Goal: Information Seeking & Learning: Learn about a topic

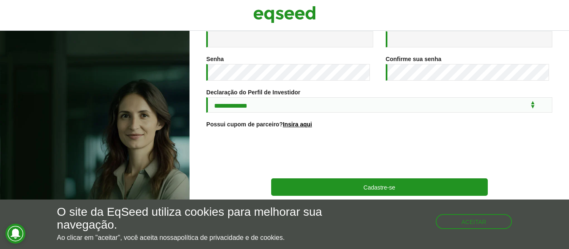
scroll to position [174, 0]
click at [471, 219] on button "Aceitar" at bounding box center [474, 220] width 75 height 13
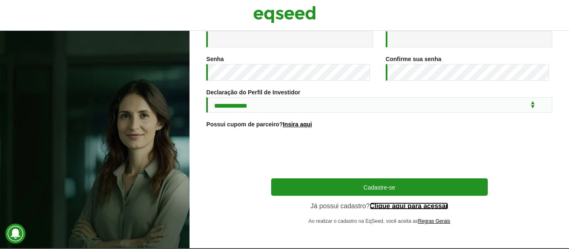
click at [388, 204] on link "Clique aqui para acessar" at bounding box center [409, 206] width 79 height 7
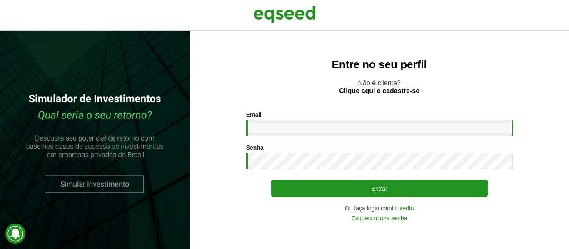
type input "**********"
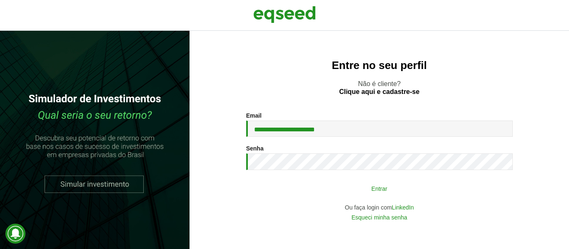
click at [415, 186] on button "Entrar" at bounding box center [379, 189] width 216 height 16
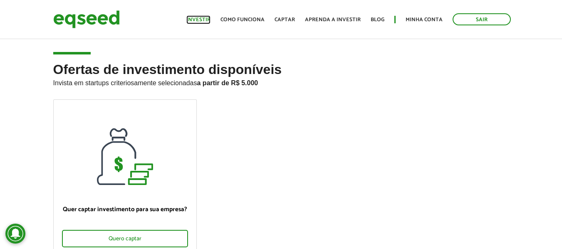
click at [206, 22] on link "Investir" at bounding box center [198, 19] width 24 height 5
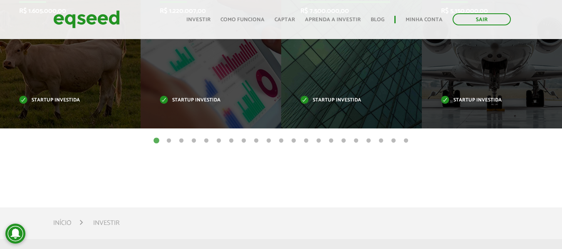
scroll to position [375, 0]
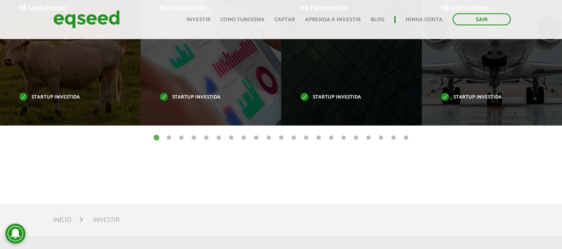
click at [168, 139] on button "2" at bounding box center [169, 138] width 8 height 8
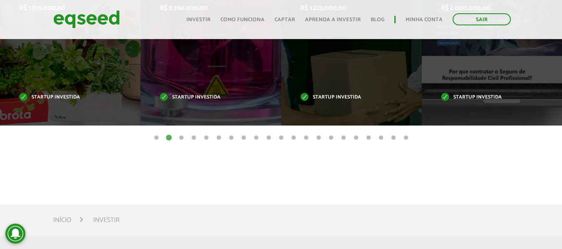
click at [381, 137] on button "19" at bounding box center [381, 138] width 8 height 8
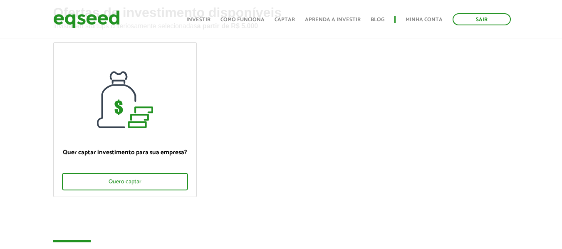
scroll to position [0, 0]
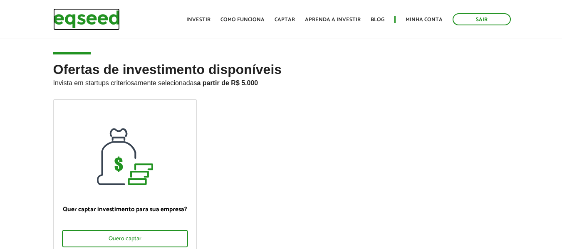
click at [72, 21] on img at bounding box center [86, 19] width 67 height 22
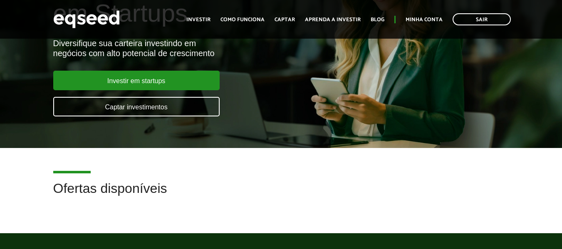
scroll to position [125, 0]
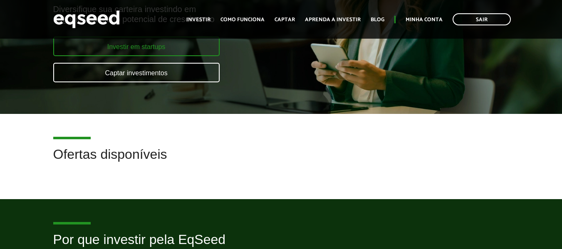
click at [163, 52] on link "Investir em startups" at bounding box center [136, 47] width 166 height 20
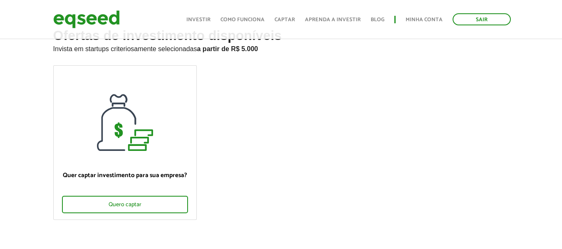
scroll to position [42, 0]
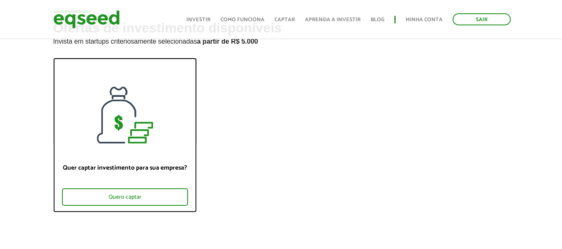
click at [149, 100] on div at bounding box center [125, 100] width 143 height 85
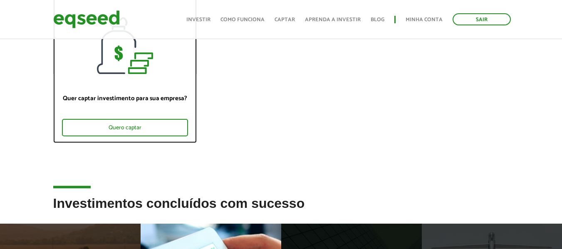
scroll to position [291, 0]
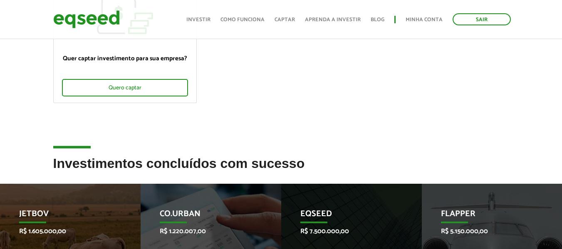
scroll to position [76, 0]
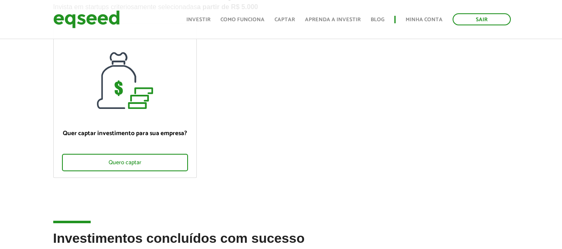
click at [340, 24] on ul "Início Investir Como funciona Captar Aprenda a investir Blog Minha conta Sair" at bounding box center [348, 19] width 333 height 12
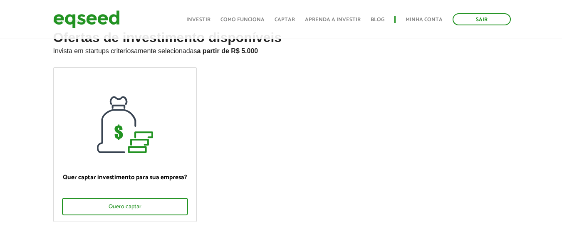
scroll to position [0, 0]
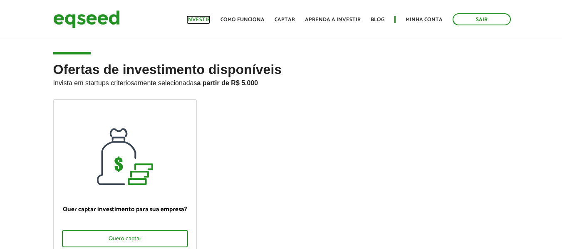
click at [211, 20] on link "Investir" at bounding box center [198, 19] width 24 height 5
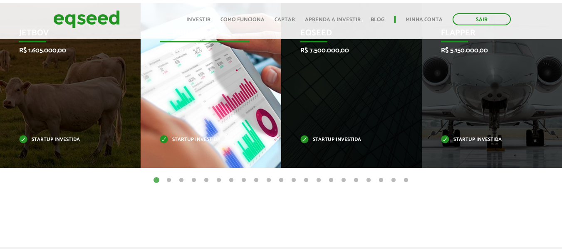
scroll to position [291, 0]
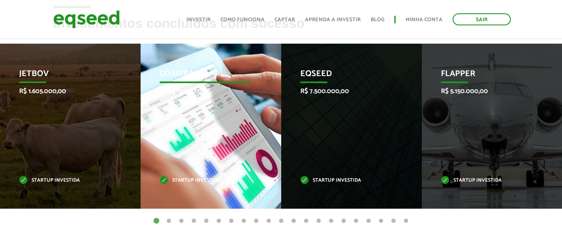
click at [211, 111] on div "Co.Urban R$ 1.220.007,00 Startup investida" at bounding box center [205, 126] width 128 height 165
click at [191, 69] on p "Co.Urban" at bounding box center [205, 76] width 90 height 14
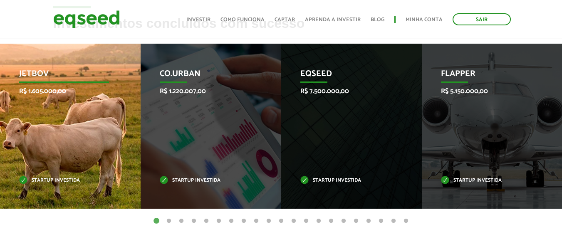
click at [47, 87] on p "R$ 1.605.000,00" at bounding box center [64, 91] width 90 height 8
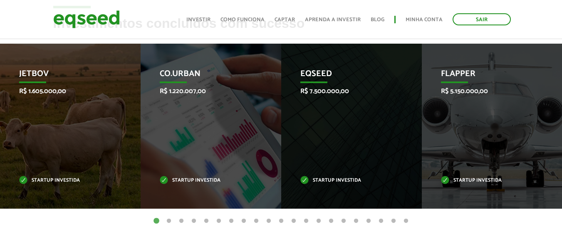
click at [231, 223] on button "7" at bounding box center [231, 221] width 8 height 8
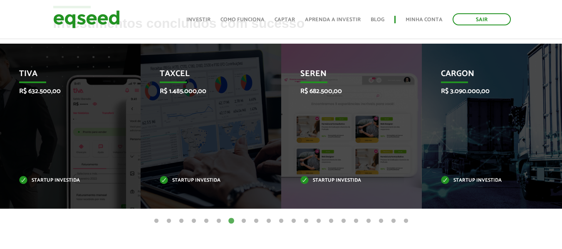
click at [237, 220] on ul "1 2 3 4 5 6 7 8 9 10 11 12 13 14 15 16 17 18 19 20 21" at bounding box center [281, 220] width 562 height 9
click at [244, 221] on button "8" at bounding box center [244, 221] width 8 height 8
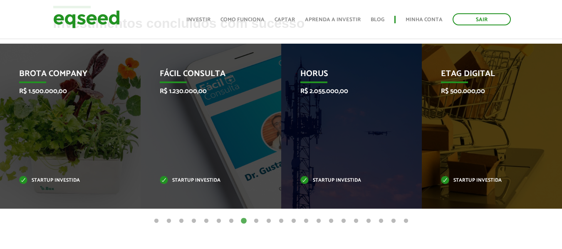
click at [256, 217] on button "9" at bounding box center [256, 221] width 8 height 8
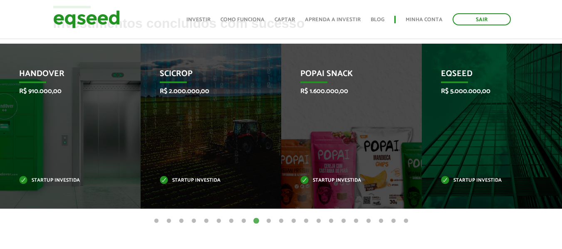
click at [242, 222] on button "8" at bounding box center [244, 221] width 8 height 8
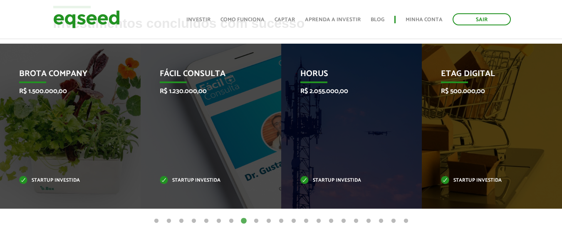
click at [279, 222] on button "11" at bounding box center [281, 221] width 8 height 8
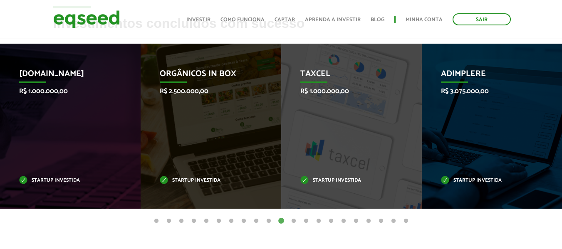
click at [305, 222] on button "13" at bounding box center [306, 221] width 8 height 8
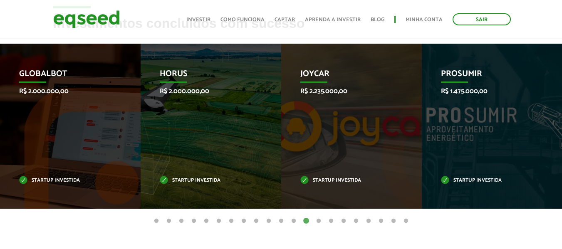
click at [320, 223] on button "14" at bounding box center [319, 221] width 8 height 8
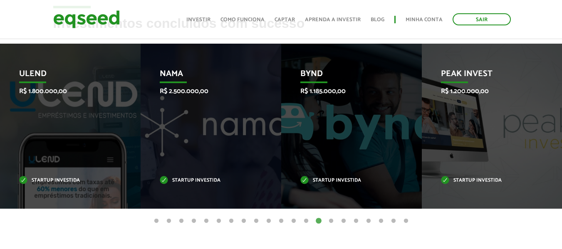
click at [348, 226] on article "Investimentos concluídos com sucesso Invoop R$ 250.000,00 Startup investida Pro…" at bounding box center [281, 143] width 562 height 255
click at [348, 221] on button "16" at bounding box center [344, 221] width 8 height 8
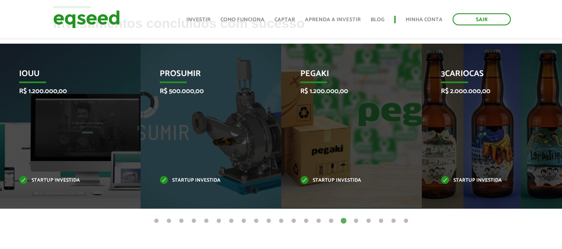
click at [355, 218] on button "17" at bounding box center [356, 221] width 8 height 8
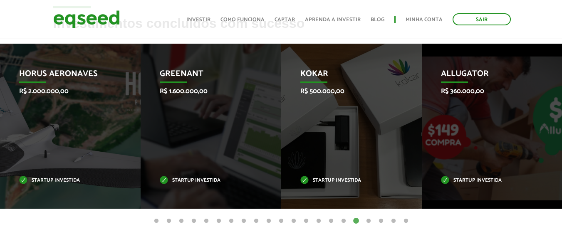
click at [366, 219] on button "18" at bounding box center [369, 221] width 8 height 8
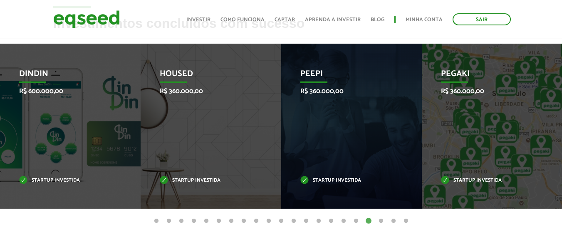
click at [382, 222] on button "19" at bounding box center [381, 221] width 8 height 8
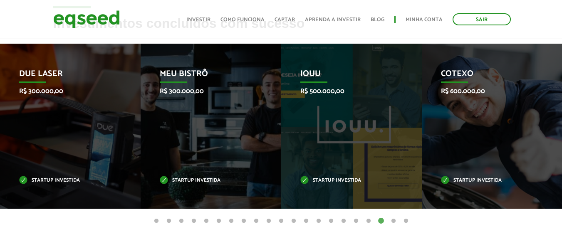
click at [395, 220] on button "20" at bounding box center [394, 221] width 8 height 8
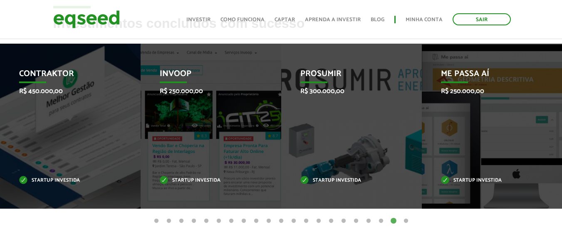
click at [408, 224] on button "21" at bounding box center [406, 221] width 8 height 8
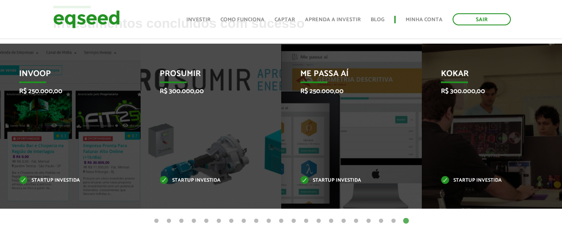
click at [156, 218] on button "1" at bounding box center [156, 221] width 8 height 8
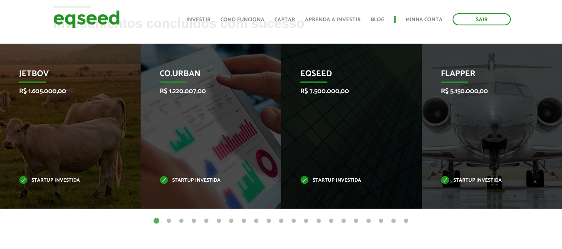
click at [162, 220] on ul "1 2 3 4 5 6 7 8 9 10 11 12 13 14 15 16 17 18 19 20 21" at bounding box center [281, 220] width 562 height 9
click at [169, 219] on button "2" at bounding box center [169, 221] width 8 height 8
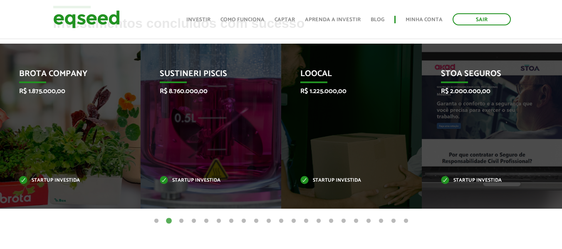
click at [184, 222] on button "3" at bounding box center [181, 221] width 8 height 8
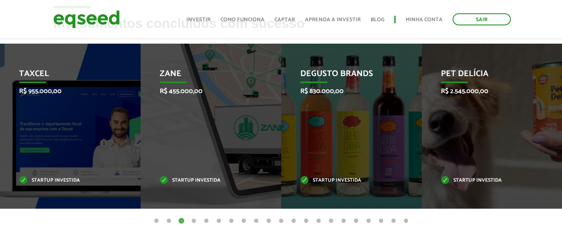
click at [194, 222] on button "4" at bounding box center [194, 221] width 8 height 8
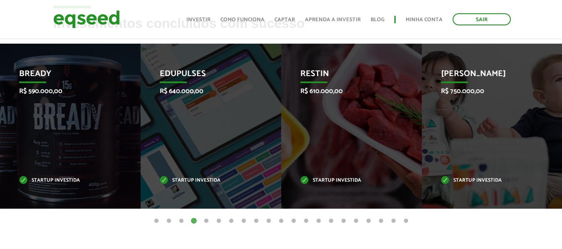
click at [207, 221] on button "5" at bounding box center [206, 221] width 8 height 8
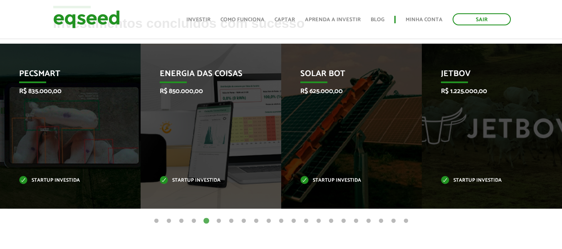
click at [221, 222] on button "6" at bounding box center [219, 221] width 8 height 8
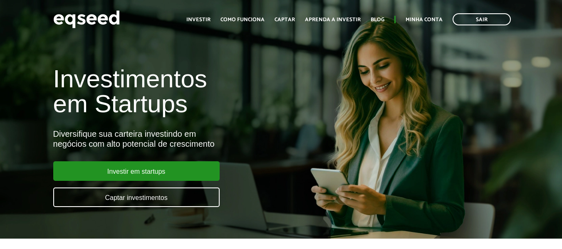
scroll to position [125, 0]
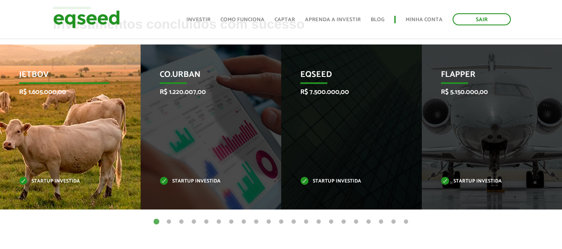
scroll to position [375, 0]
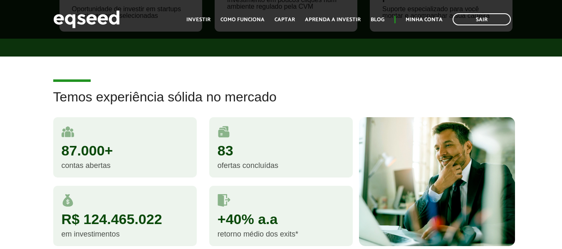
scroll to position [458, 0]
